Goal: Task Accomplishment & Management: Manage account settings

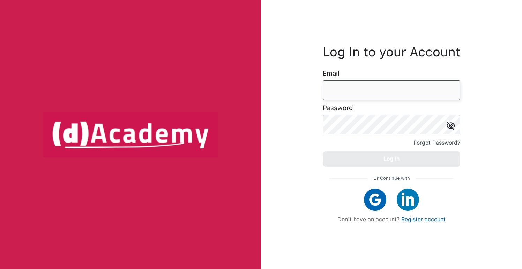
type input "**********"
click at [393, 159] on div "Log In" at bounding box center [391, 159] width 16 height 10
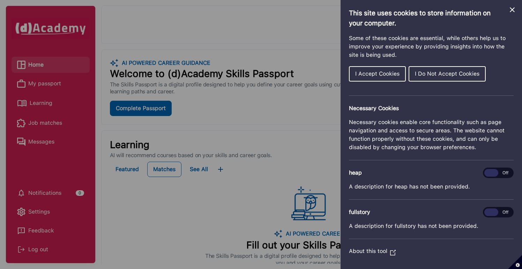
click at [513, 10] on icon "Close Cookie Control" at bounding box center [512, 10] width 8 height 8
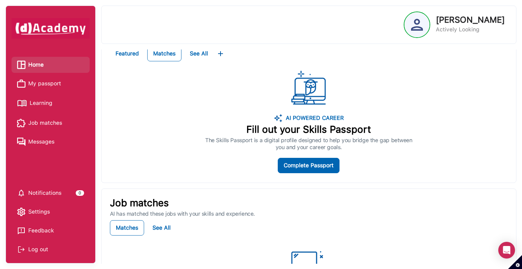
scroll to position [128, 0]
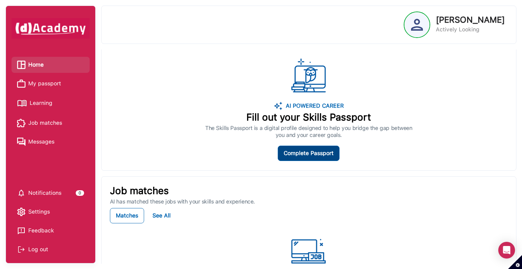
click at [301, 158] on button "Complete Passport" at bounding box center [309, 153] width 62 height 15
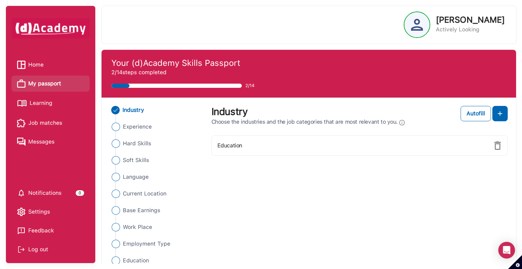
scroll to position [9, 0]
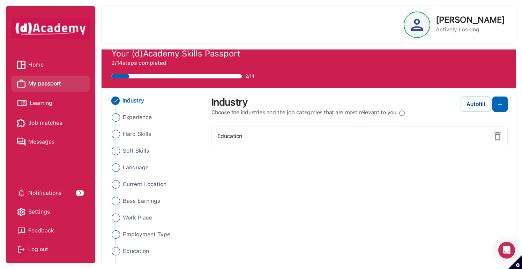
click at [479, 104] on div "Autofill" at bounding box center [475, 104] width 18 height 8
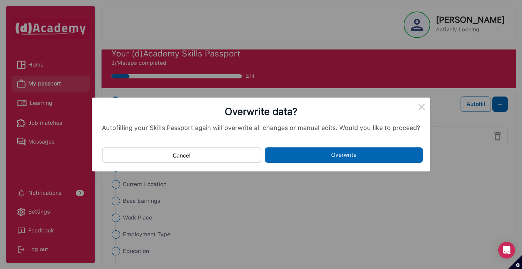
click at [333, 153] on button "Overwrite" at bounding box center [344, 154] width 158 height 15
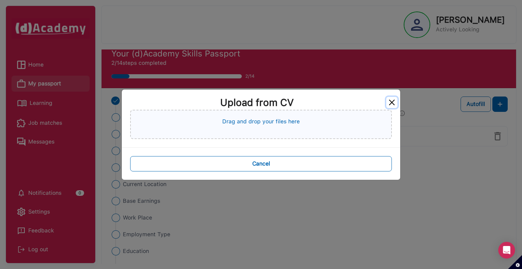
click at [392, 103] on button "Close" at bounding box center [391, 102] width 11 height 11
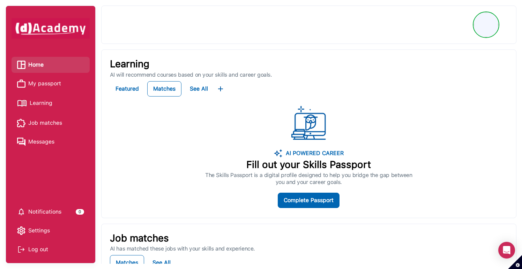
click at [493, 23] on img at bounding box center [485, 25] width 24 height 24
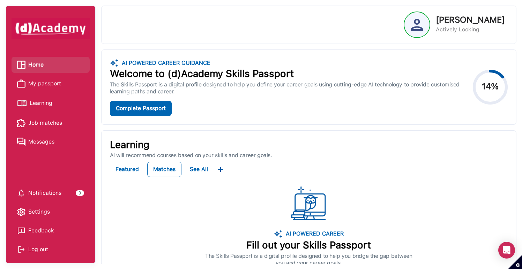
click at [38, 252] on div "Log out" at bounding box center [50, 249] width 67 height 10
